Goal: Information Seeking & Learning: Check status

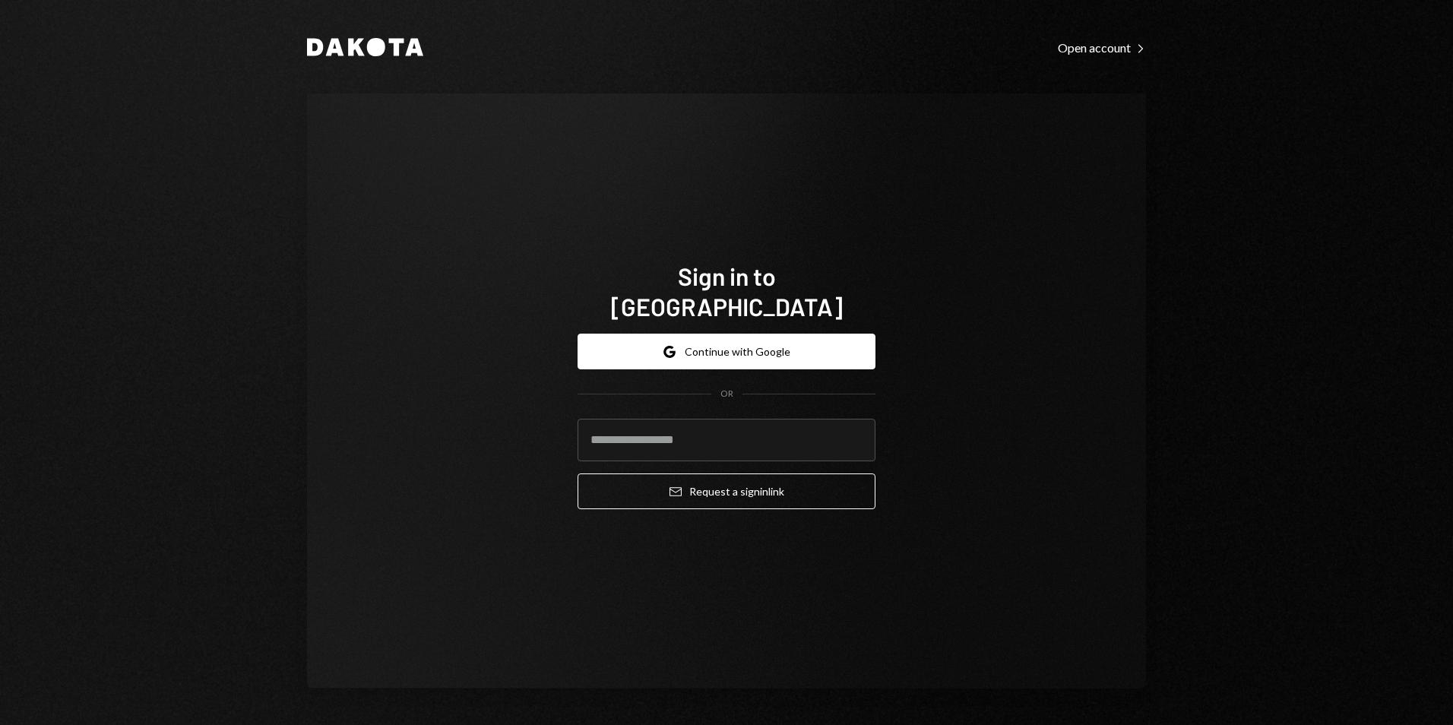
type input "**********"
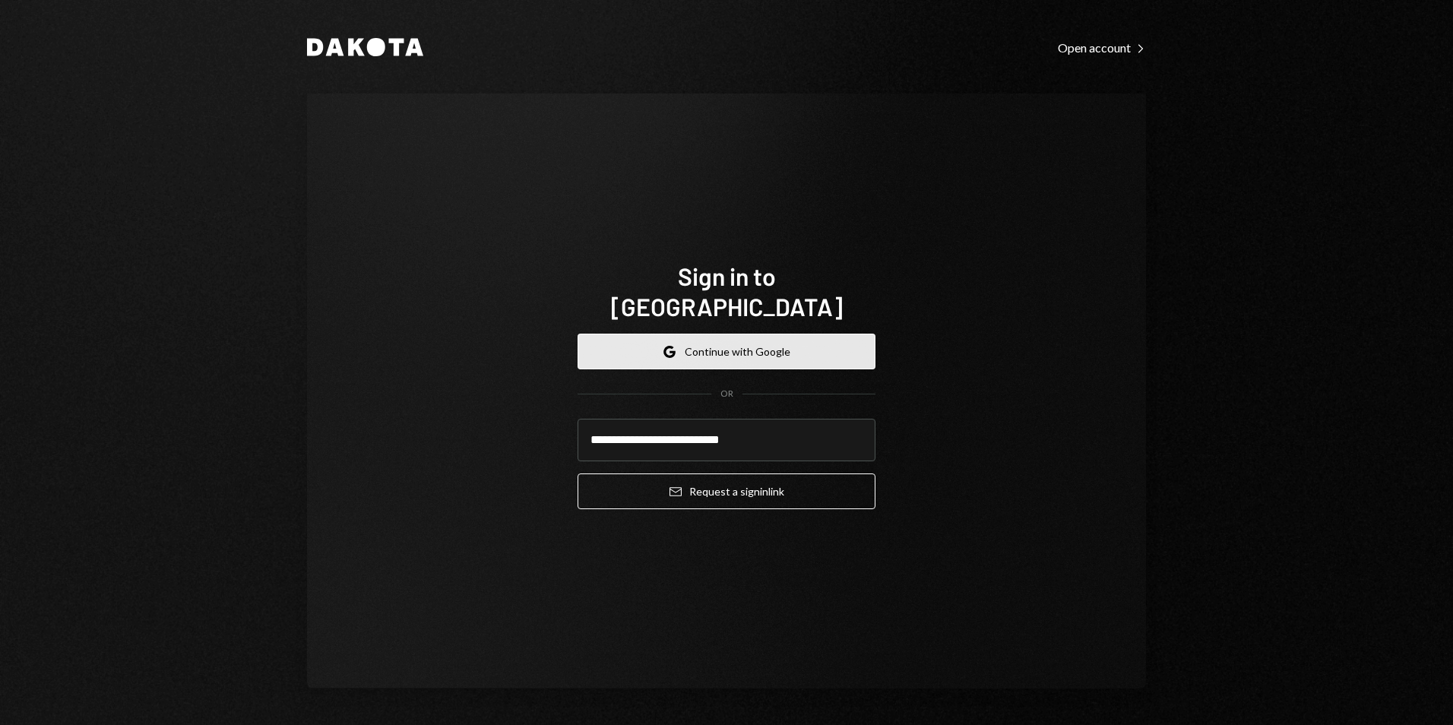
drag, startPoint x: 714, startPoint y: 343, endPoint x: 727, endPoint y: 340, distance: 13.9
click at [714, 342] on button "Google Continue with Google" at bounding box center [727, 352] width 298 height 36
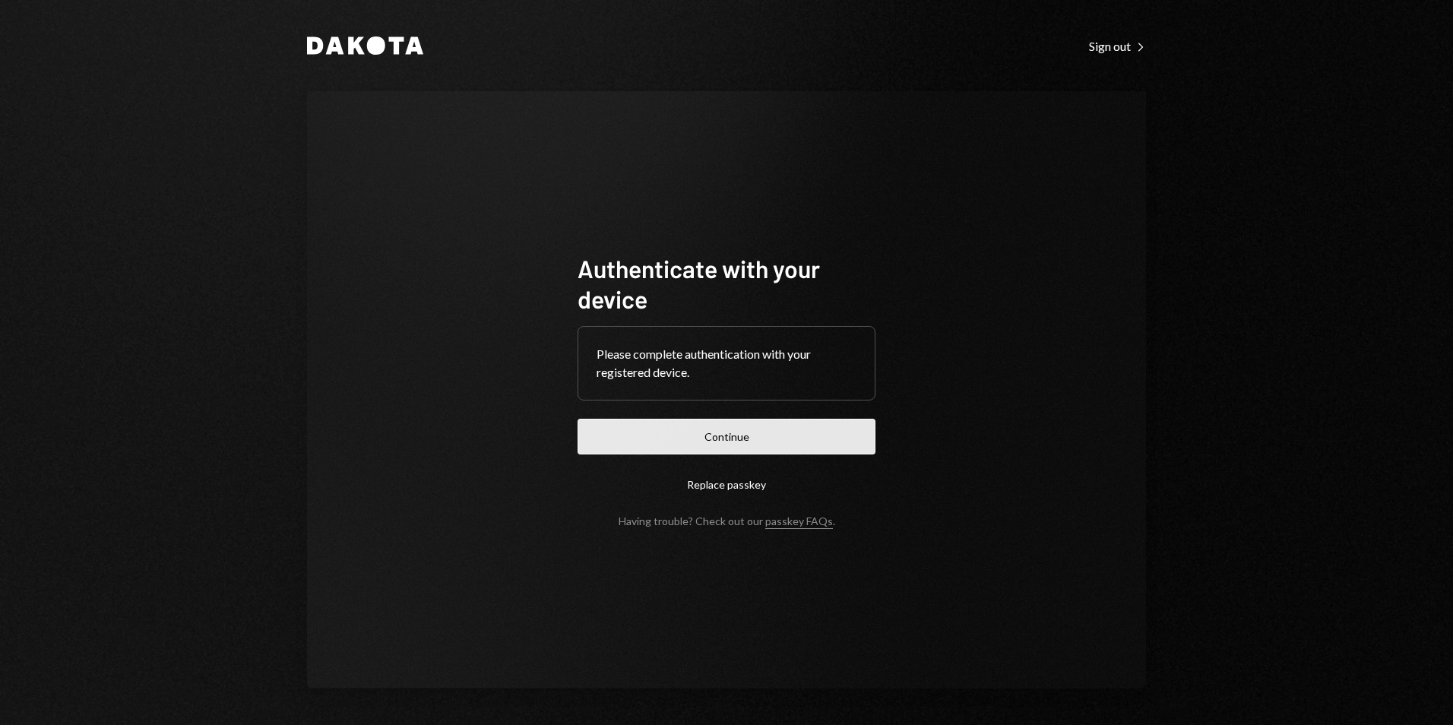
click at [764, 428] on button "Continue" at bounding box center [727, 437] width 298 height 36
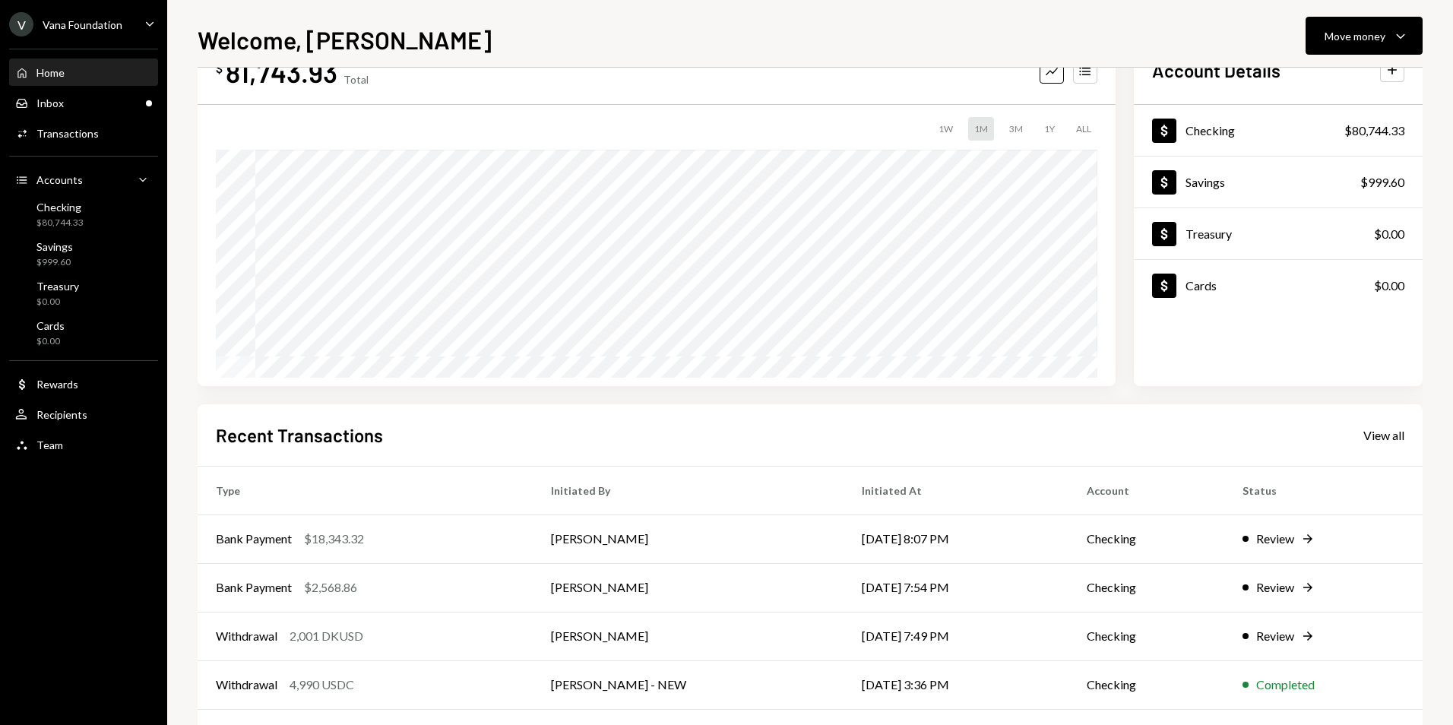
scroll to position [76, 0]
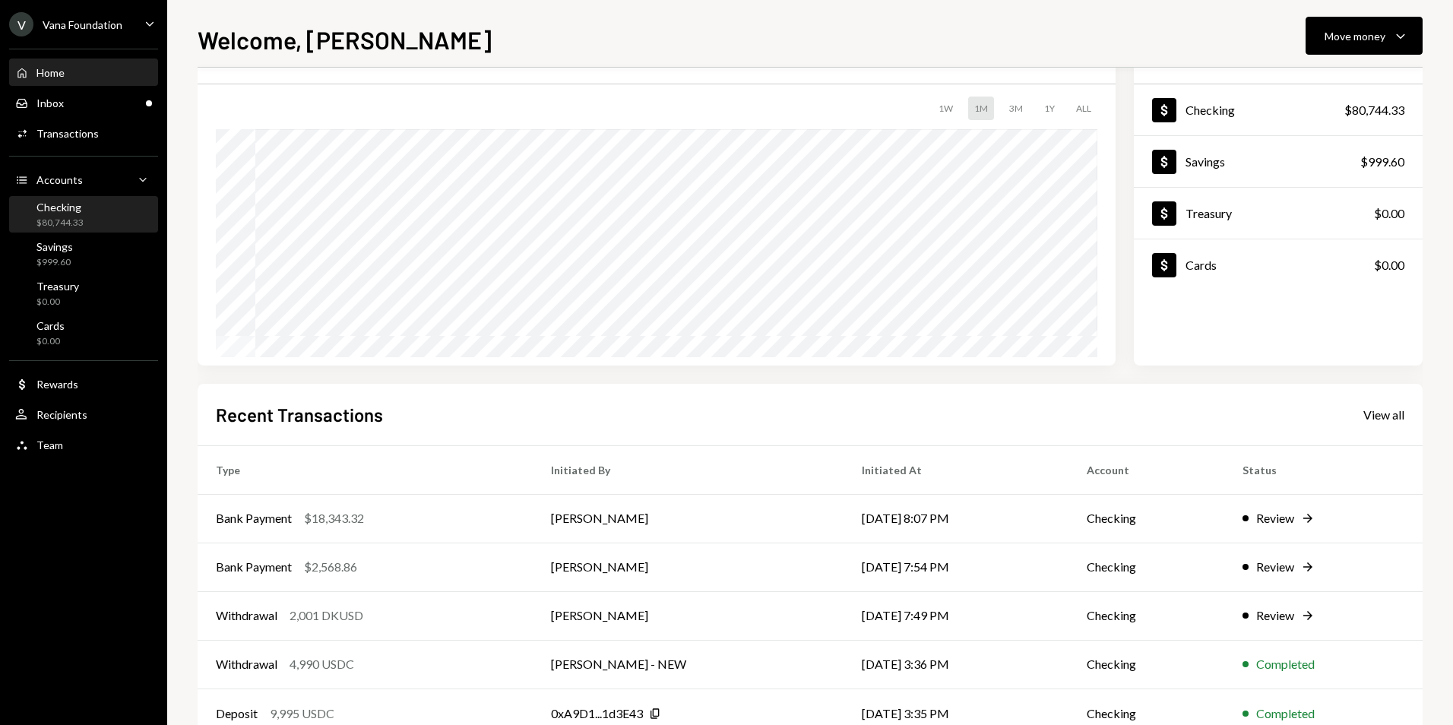
click at [106, 205] on div "Checking $80,744.33" at bounding box center [83, 215] width 137 height 29
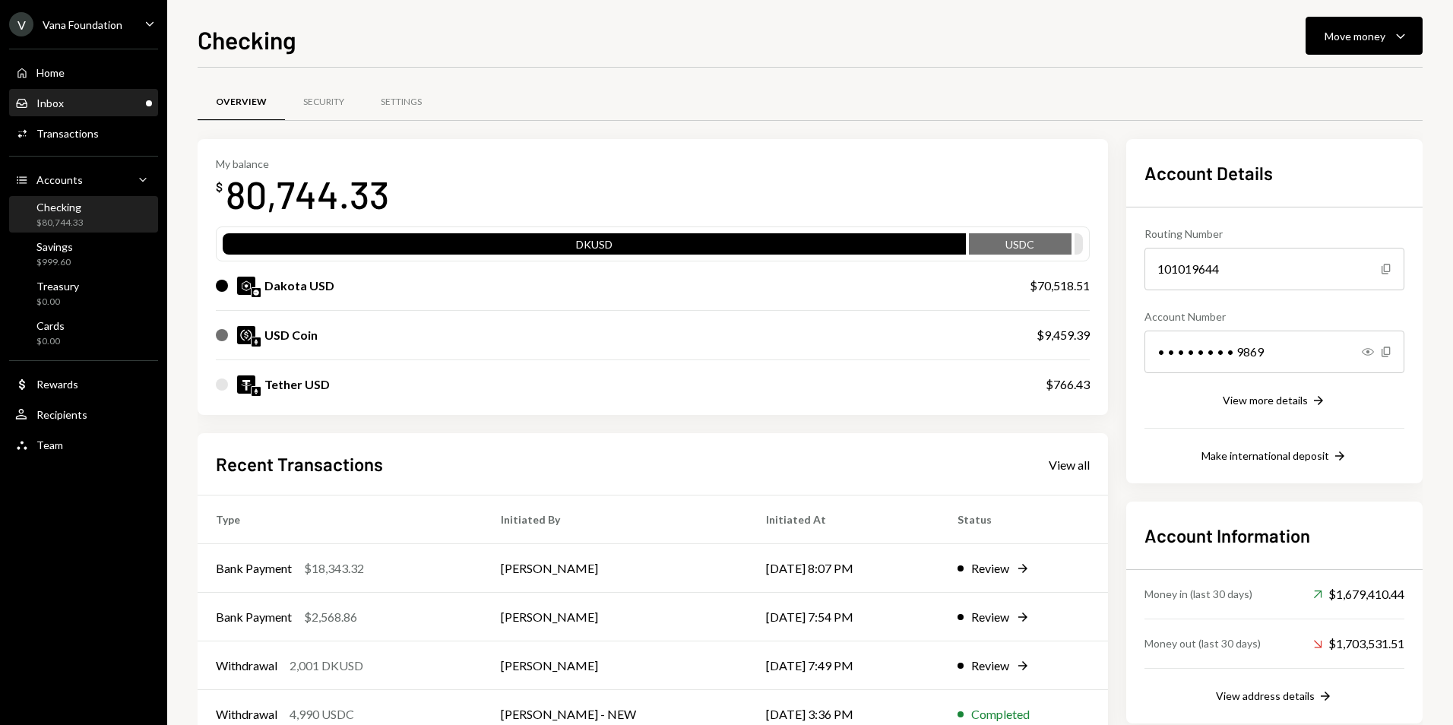
click at [89, 107] on div "Inbox Inbox" at bounding box center [83, 104] width 137 height 14
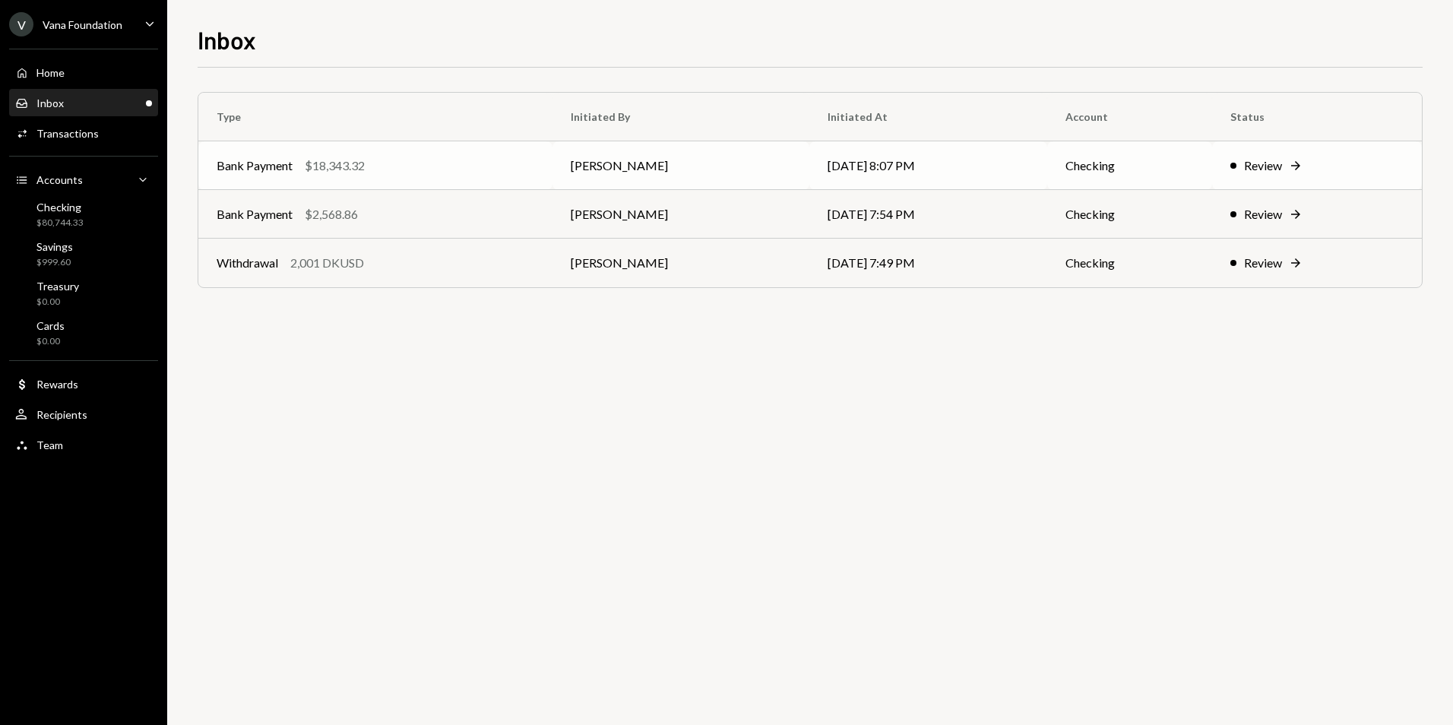
click at [443, 172] on div "Bank Payment $18,343.32" at bounding box center [376, 166] width 318 height 18
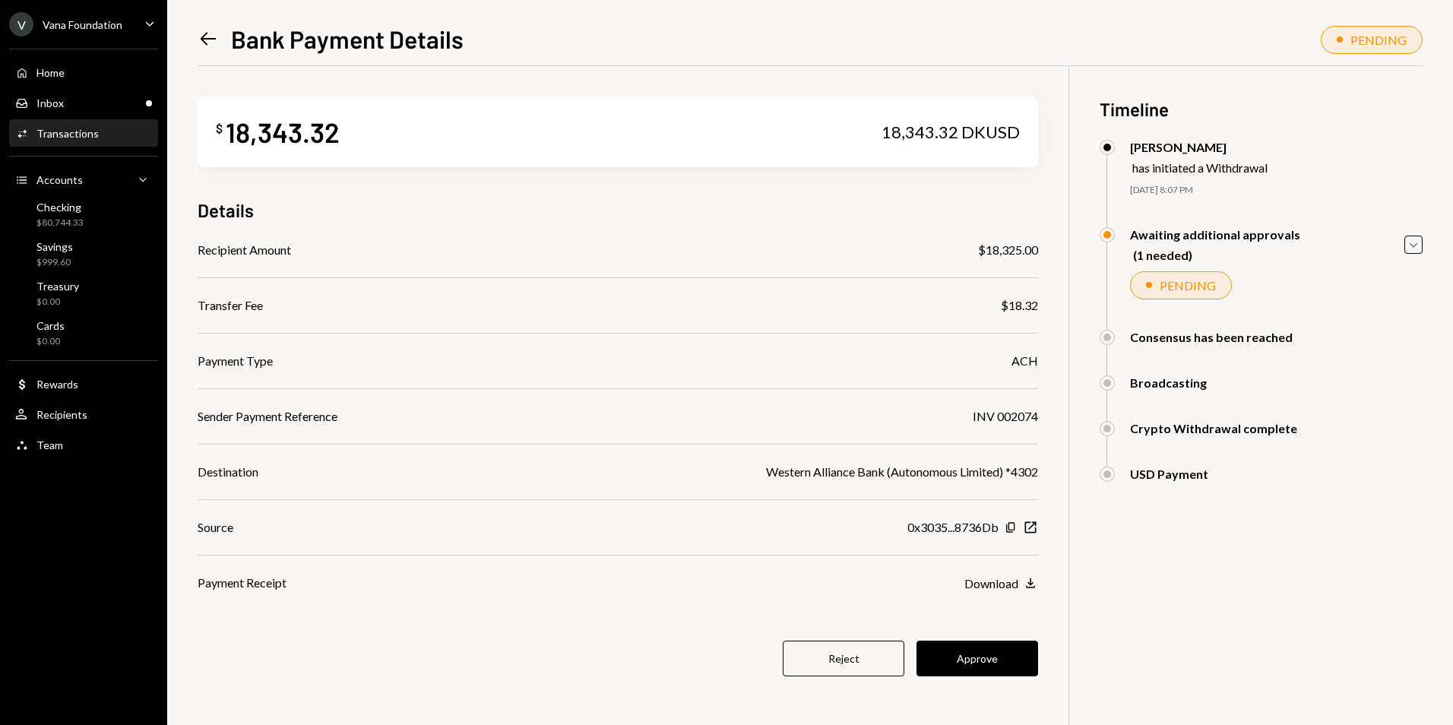
click at [204, 39] on icon at bounding box center [209, 39] width 16 height 13
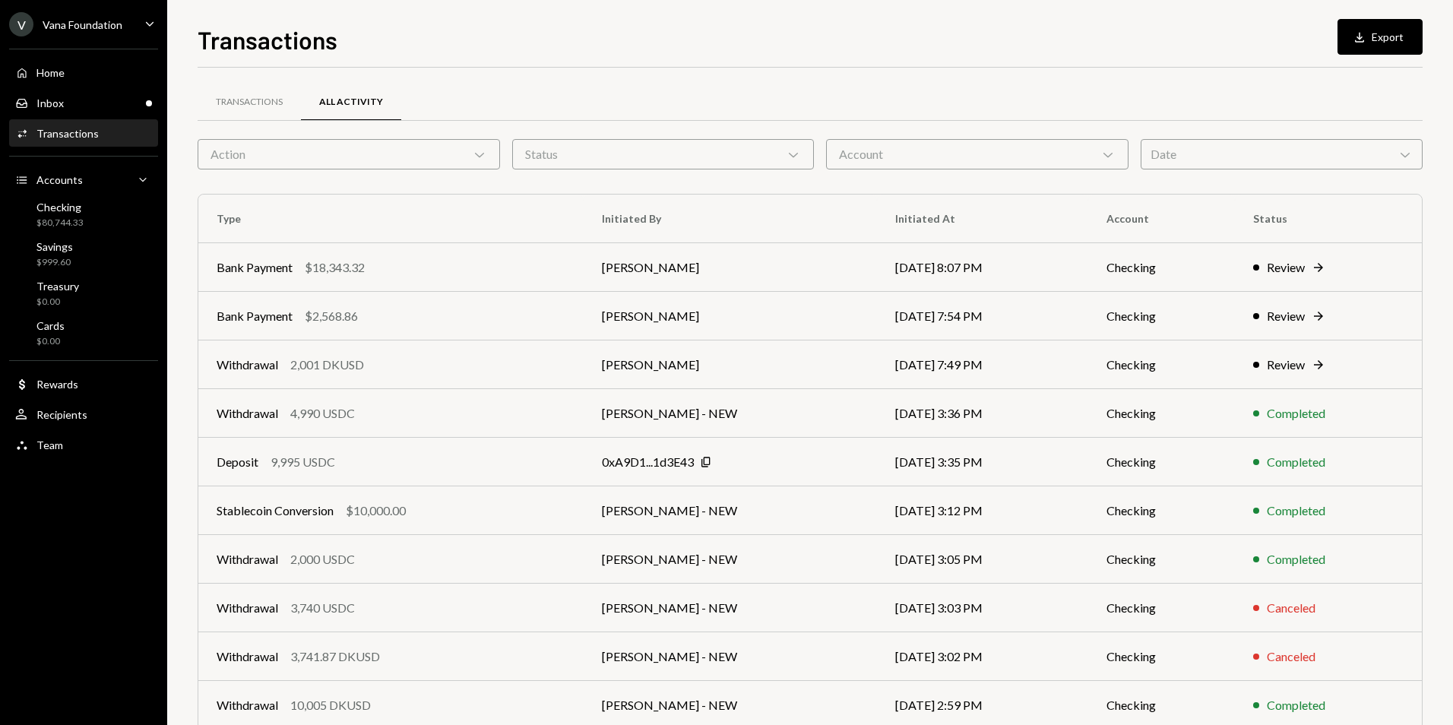
click at [86, 137] on div "Transactions" at bounding box center [67, 133] width 62 height 13
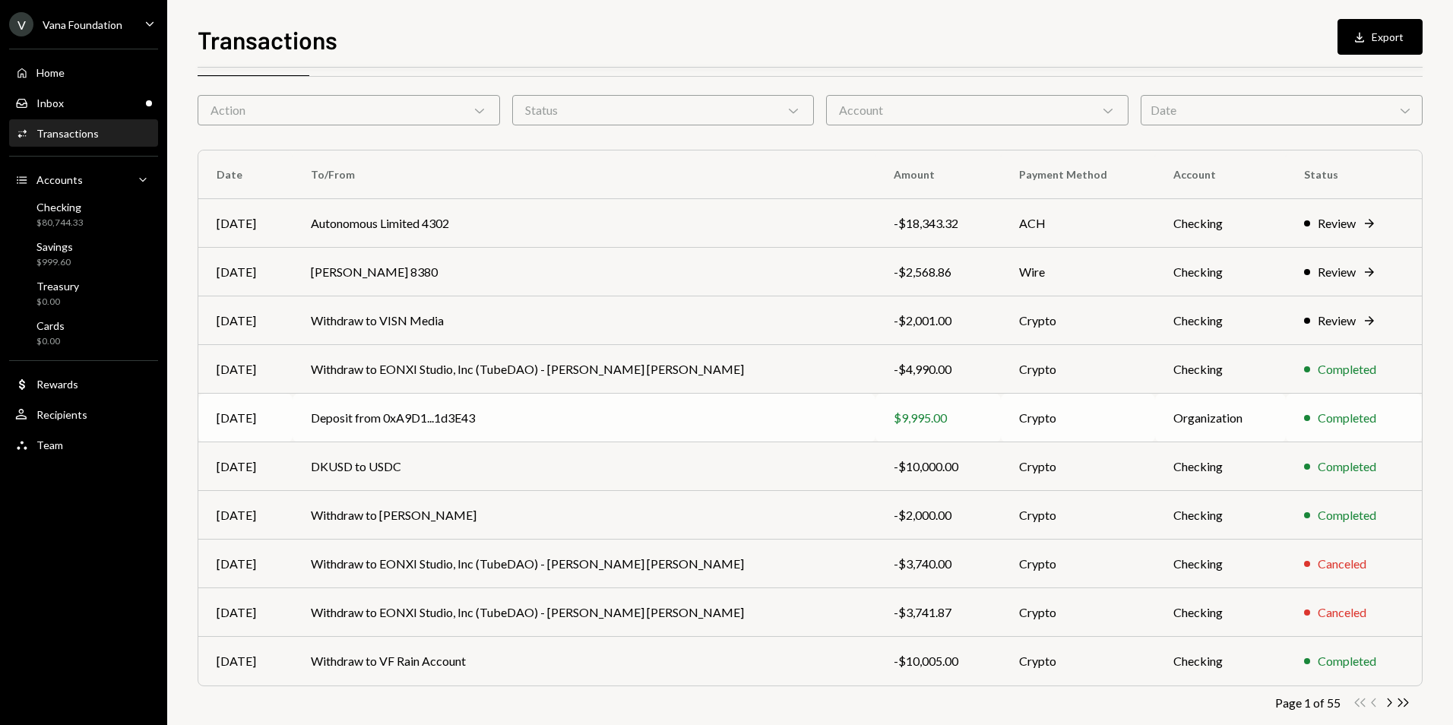
scroll to position [68, 0]
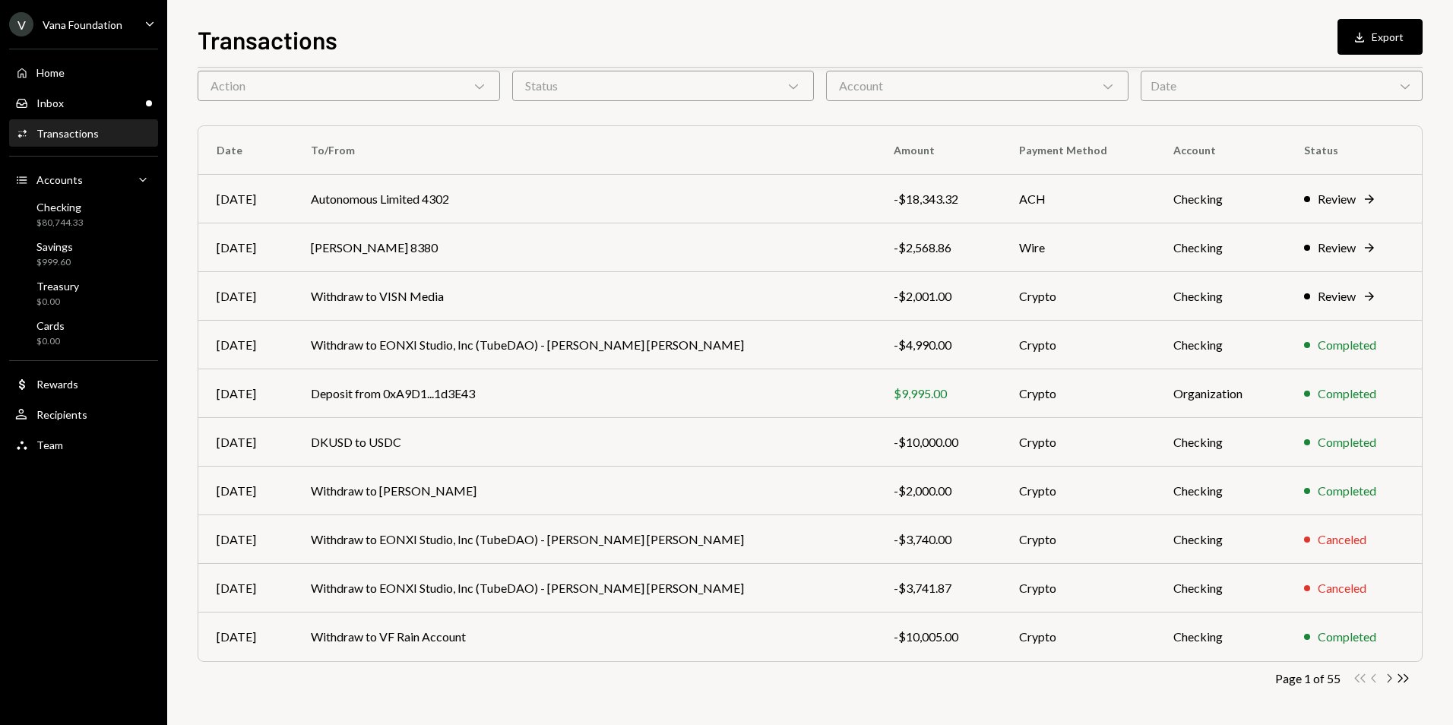
click at [1391, 680] on icon "Chevron Right" at bounding box center [1388, 678] width 14 height 14
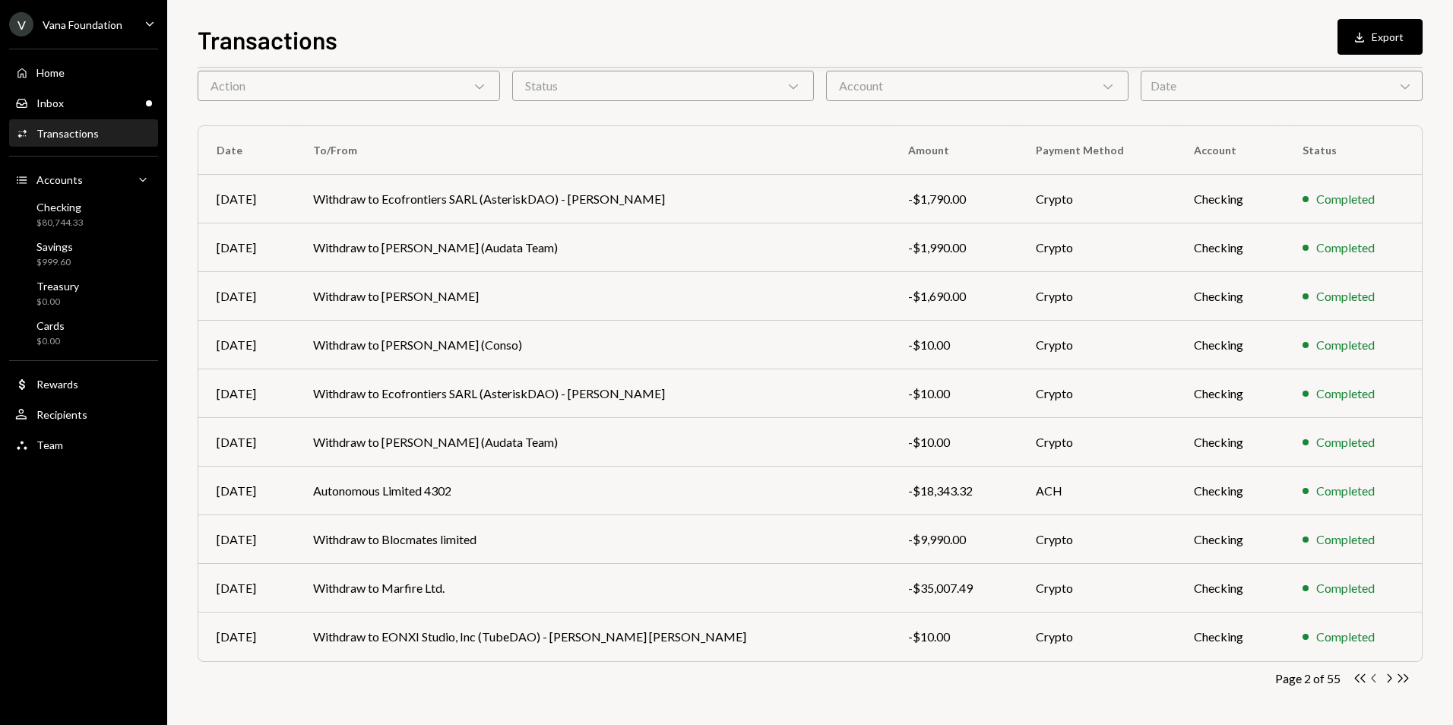
click at [1375, 678] on icon "Chevron Left" at bounding box center [1374, 678] width 14 height 14
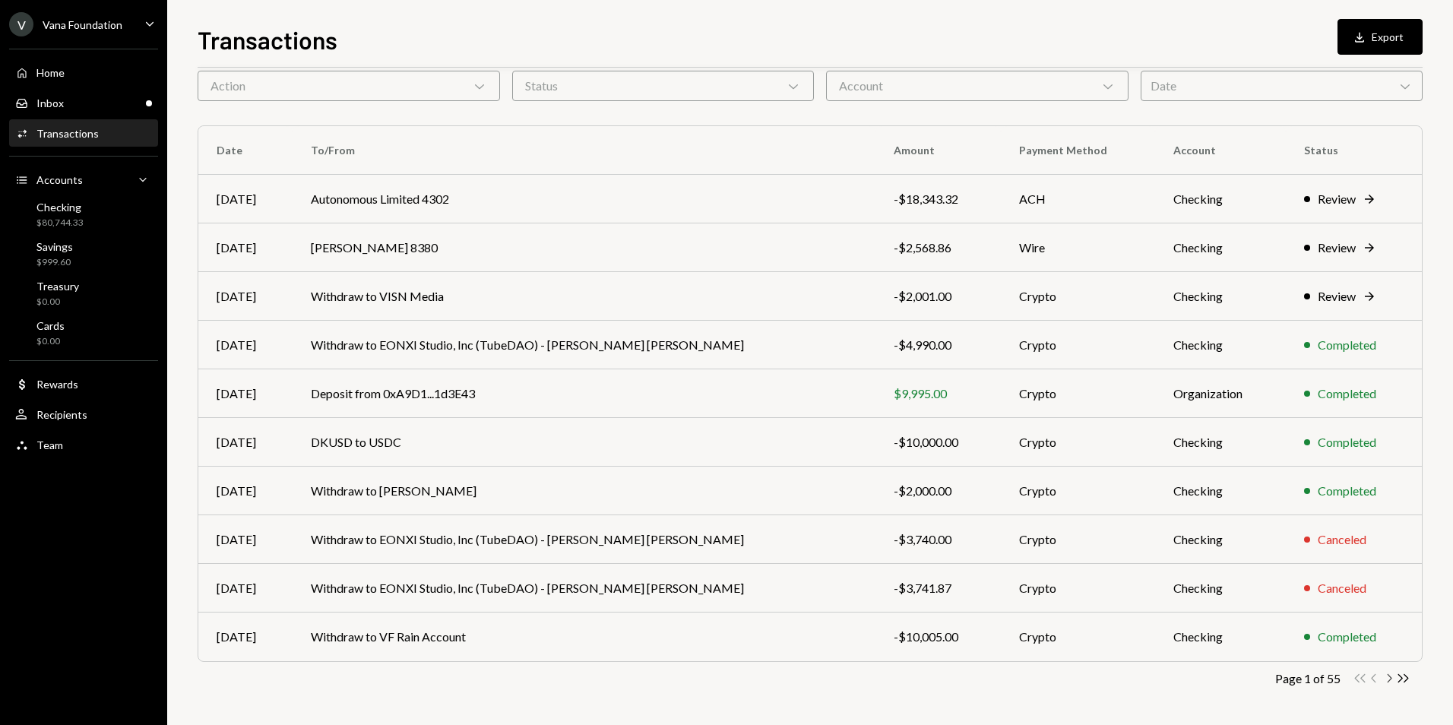
click at [1388, 679] on icon "Chevron Right" at bounding box center [1388, 678] width 14 height 14
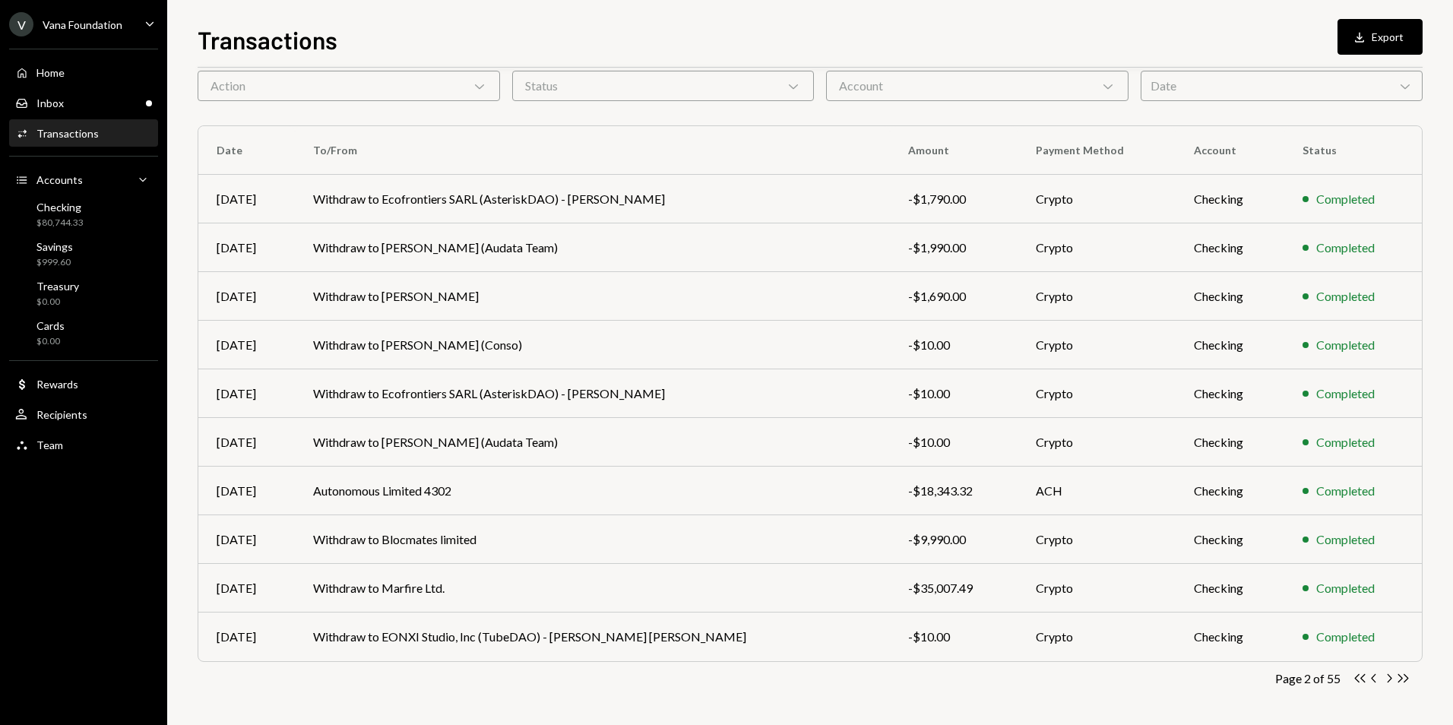
click at [1375, 686] on div "Transactions All Activity Action Chevron Down Status Chevron Down Account Chevr…" at bounding box center [810, 374] width 1225 height 701
click at [1386, 676] on icon "Chevron Right" at bounding box center [1388, 678] width 14 height 14
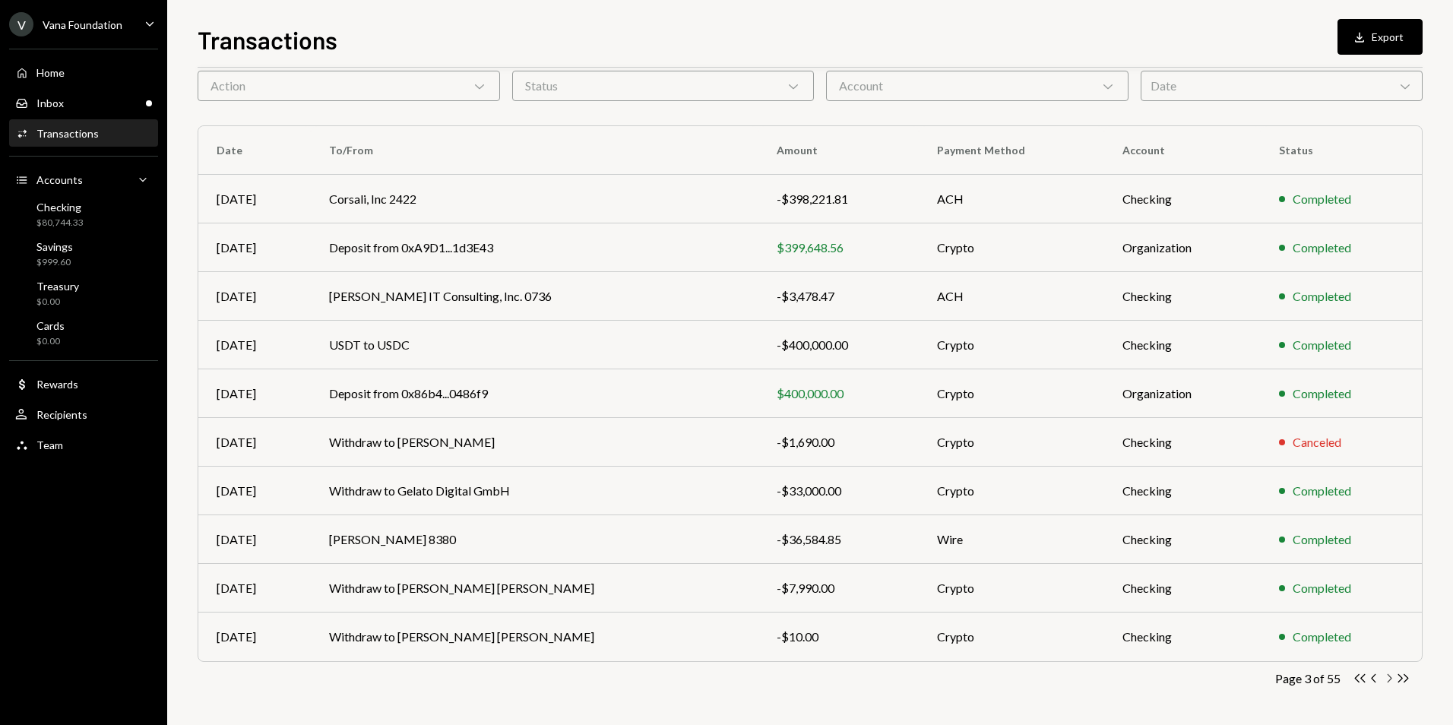
click at [1385, 678] on icon "Chevron Right" at bounding box center [1388, 678] width 14 height 14
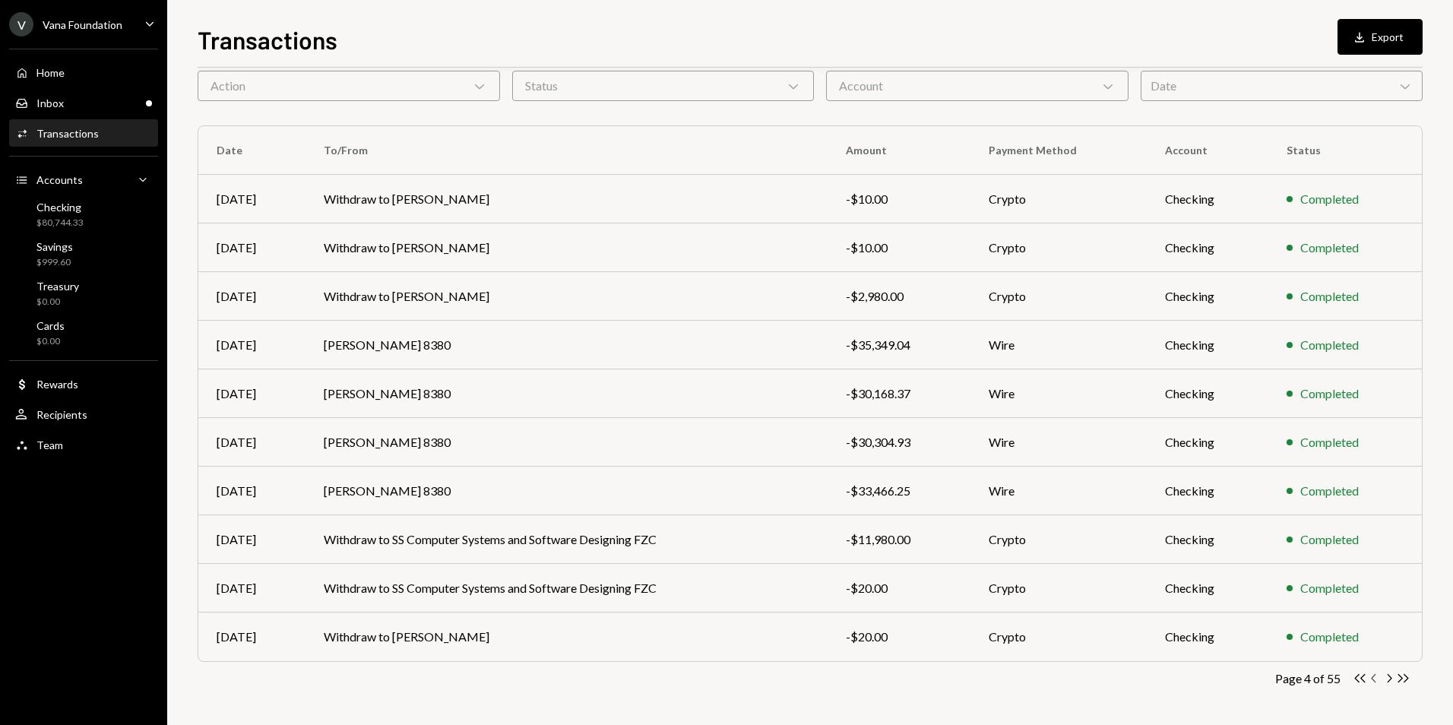
click at [1376, 679] on icon "Chevron Left" at bounding box center [1374, 678] width 14 height 14
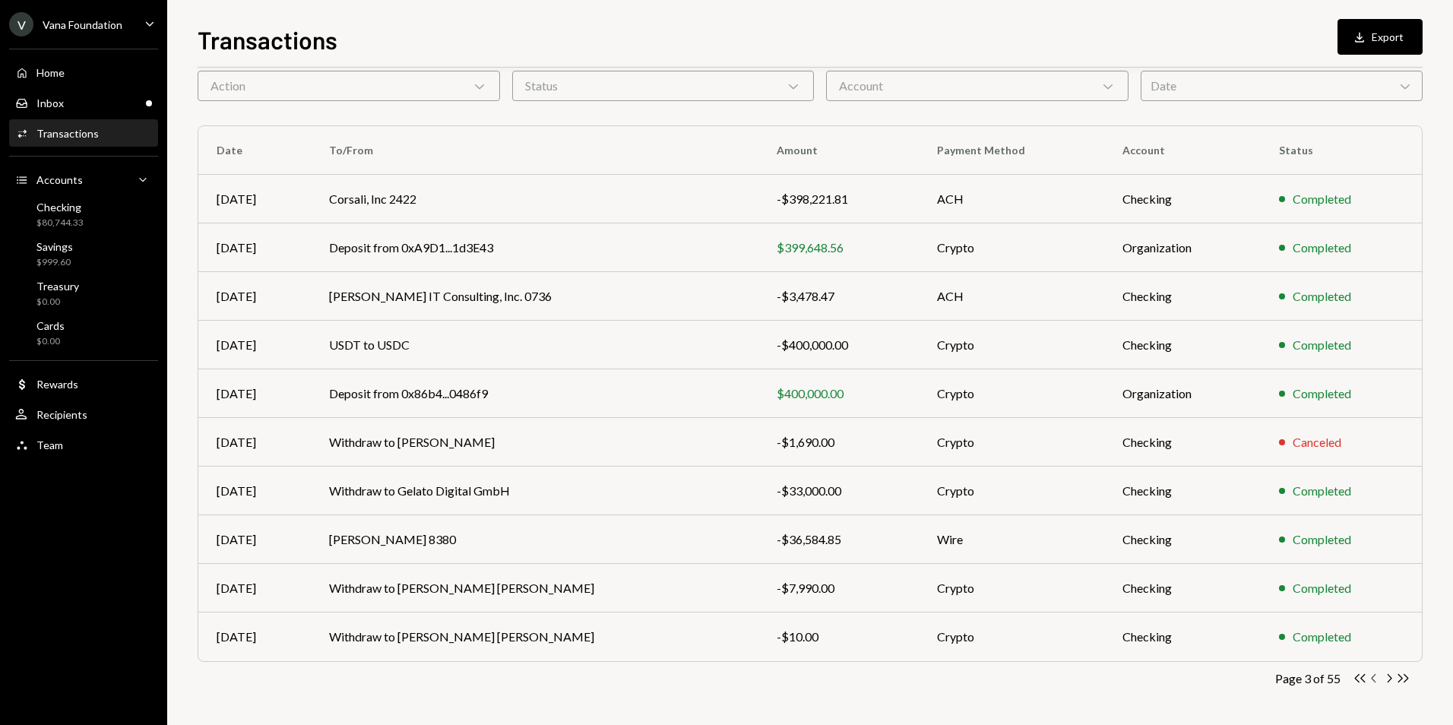
click at [1375, 679] on icon "Chevron Left" at bounding box center [1374, 678] width 14 height 14
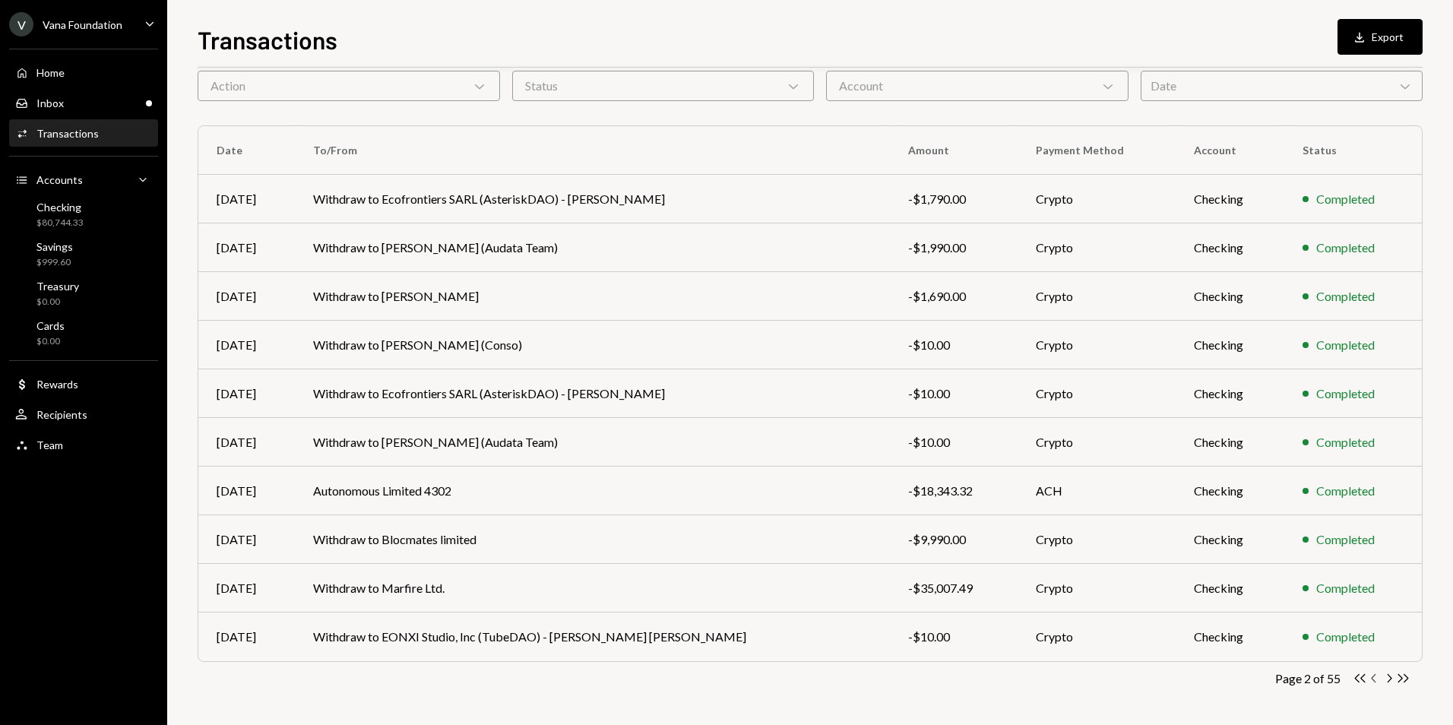
click at [1373, 679] on icon "button" at bounding box center [1373, 678] width 5 height 8
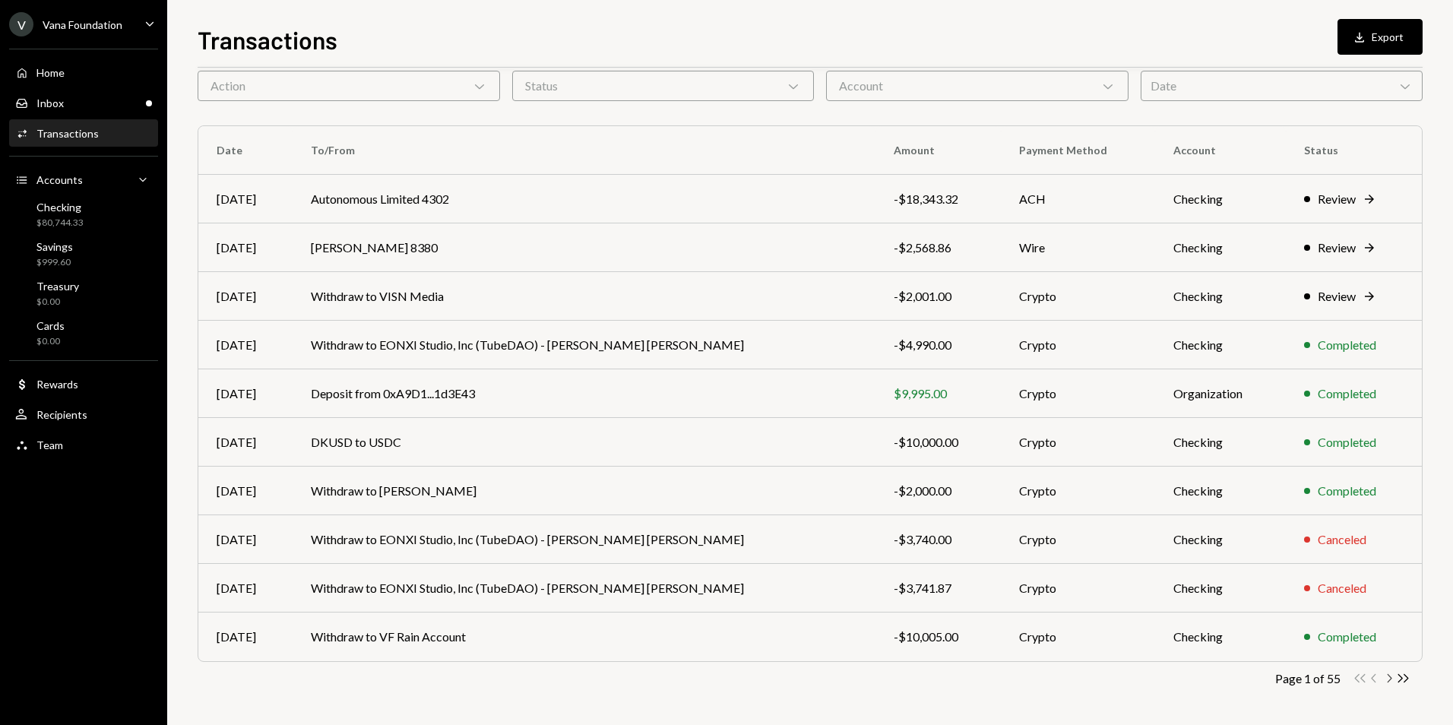
click at [1386, 679] on icon "Chevron Right" at bounding box center [1388, 678] width 14 height 14
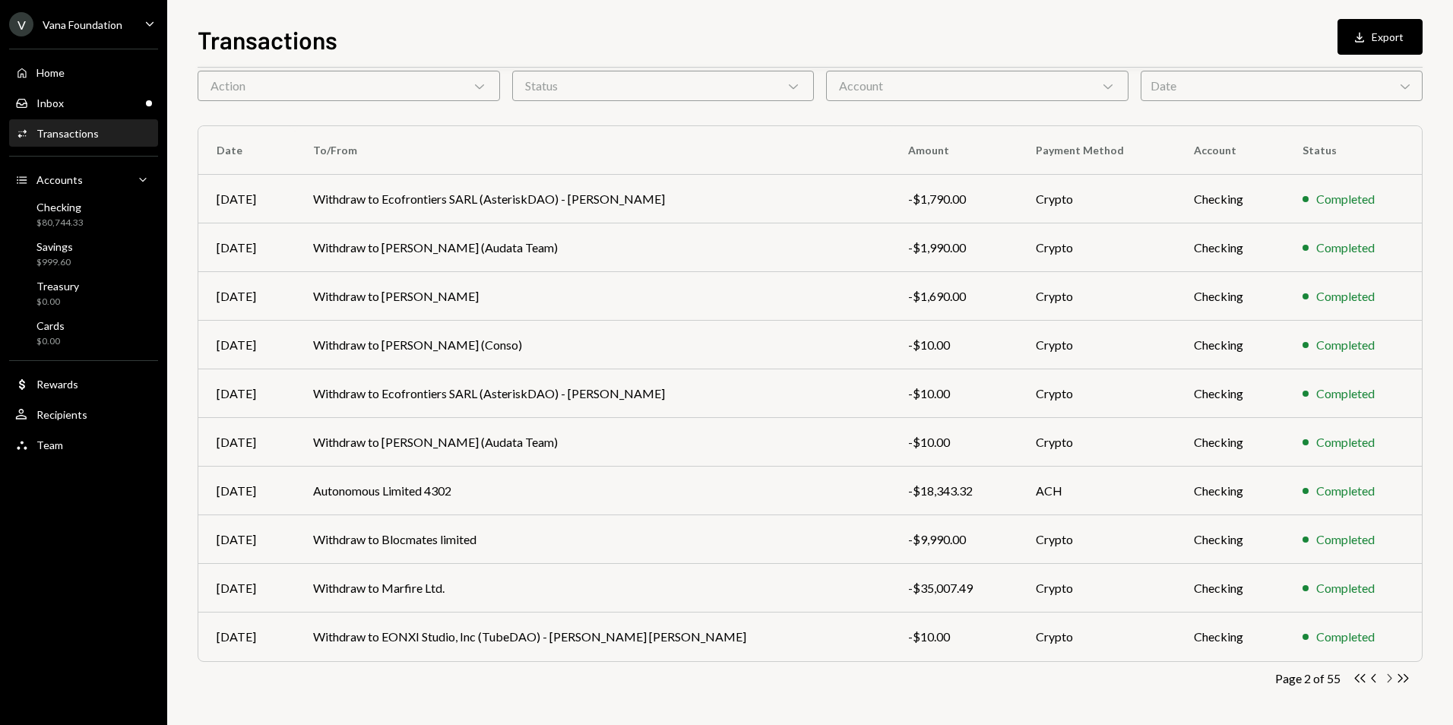
click at [1388, 673] on icon "Chevron Right" at bounding box center [1388, 678] width 14 height 14
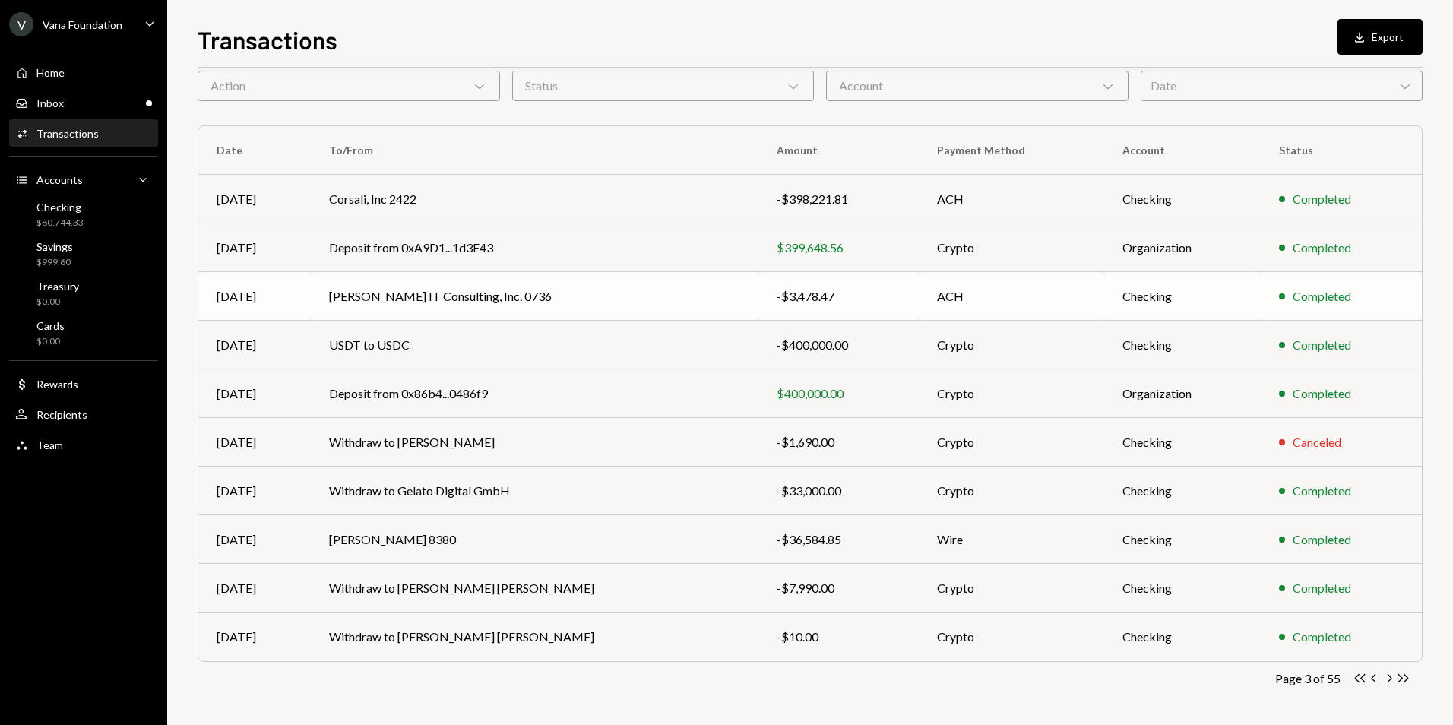
click at [539, 294] on td "[PERSON_NAME] IT Consulting, Inc. 0736" at bounding box center [535, 296] width 448 height 49
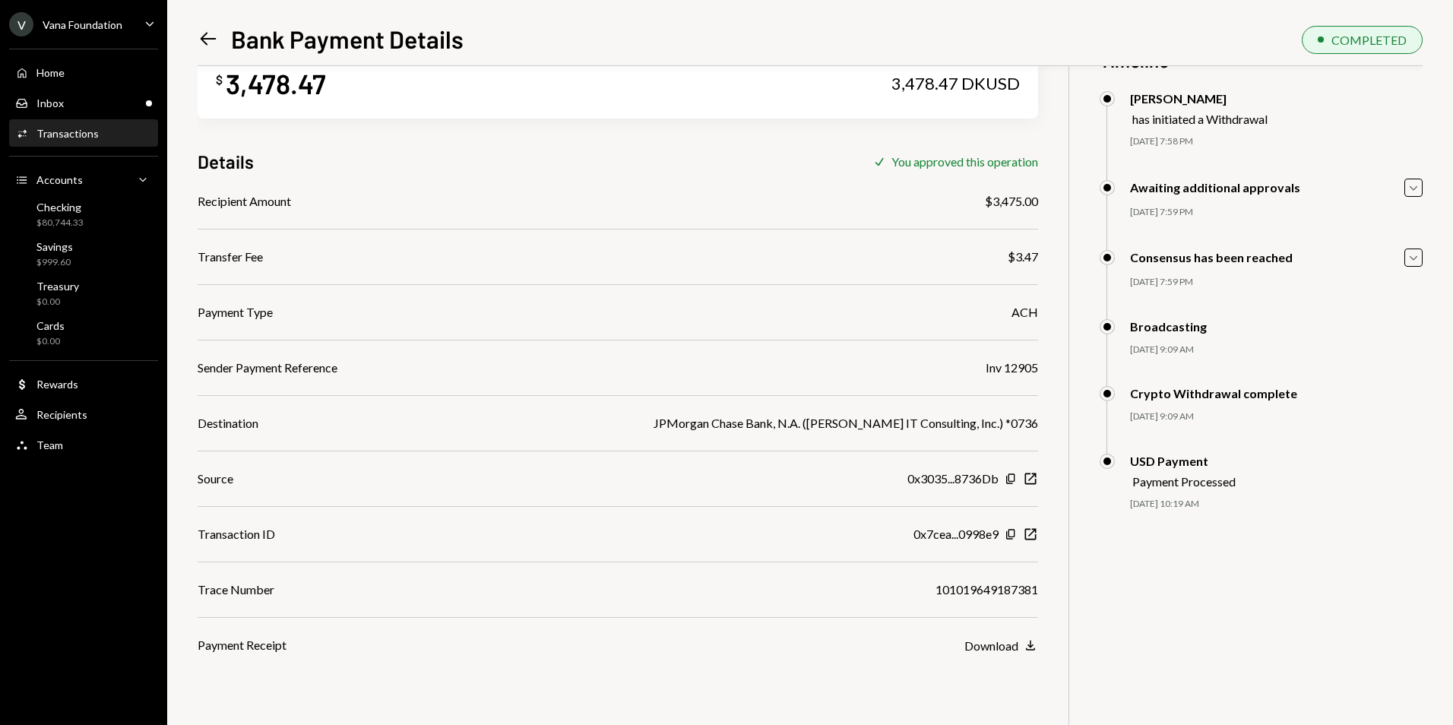
scroll to position [66, 0]
